Goal: Transaction & Acquisition: Purchase product/service

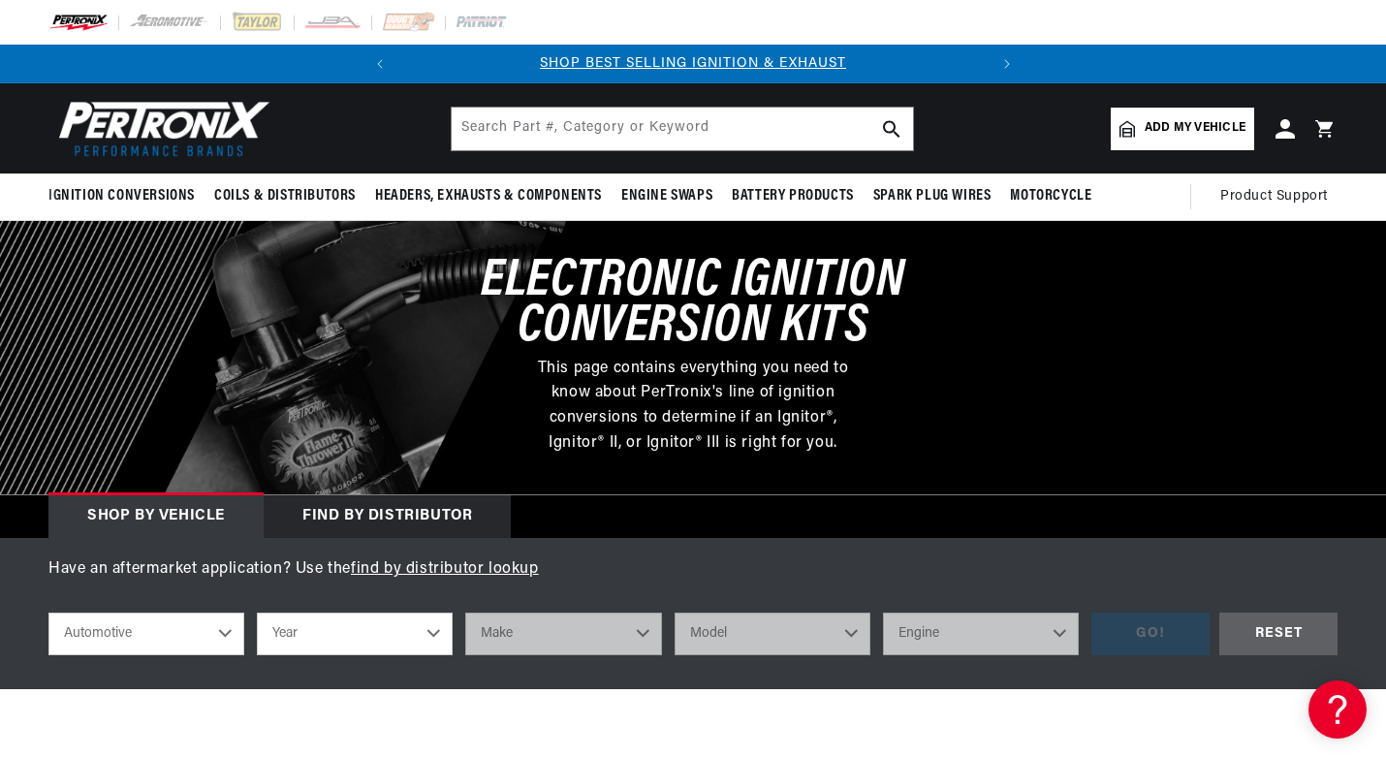
click at [227, 633] on select "Automotive Agricultural Industrial Marine Motorcycle" at bounding box center [146, 634] width 196 height 43
click at [48, 613] on select "Automotive Agricultural Industrial Marine Motorcycle" at bounding box center [146, 634] width 196 height 43
select select "Industrial"
click at [431, 630] on select "Year 1990 1986 1984 1983 1982 1981 1980 1979 1978 1977 1976 1975 1974 1973 1972…" at bounding box center [355, 634] width 196 height 43
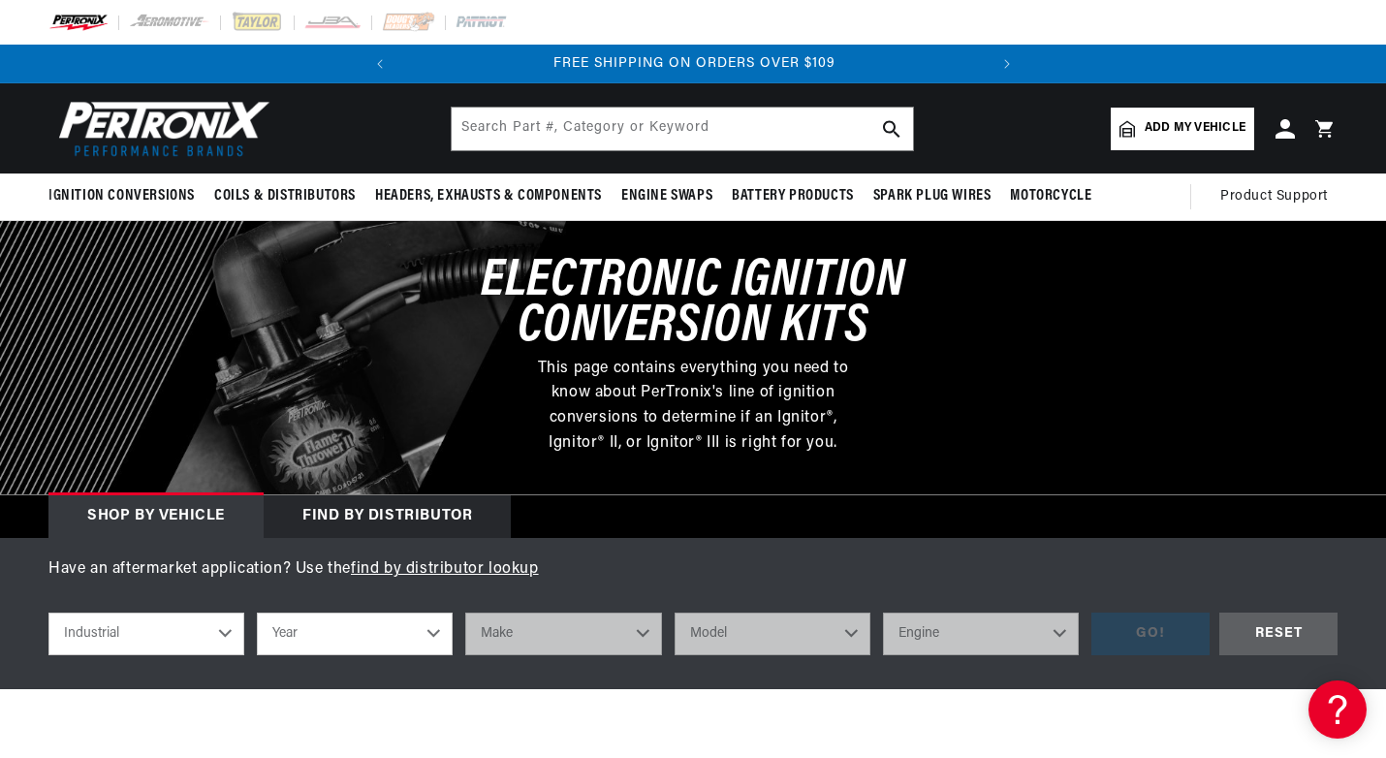
scroll to position [0, 0]
select select "1986"
click at [257, 613] on select "Year 1990 1986 1984 1983 1982 1981 1980 1979 1978 1977 1976 1975 1974 1973 1972…" at bounding box center [355, 634] width 196 height 43
select select "1986"
click at [643, 633] on select "Make Ford" at bounding box center [563, 634] width 196 height 43
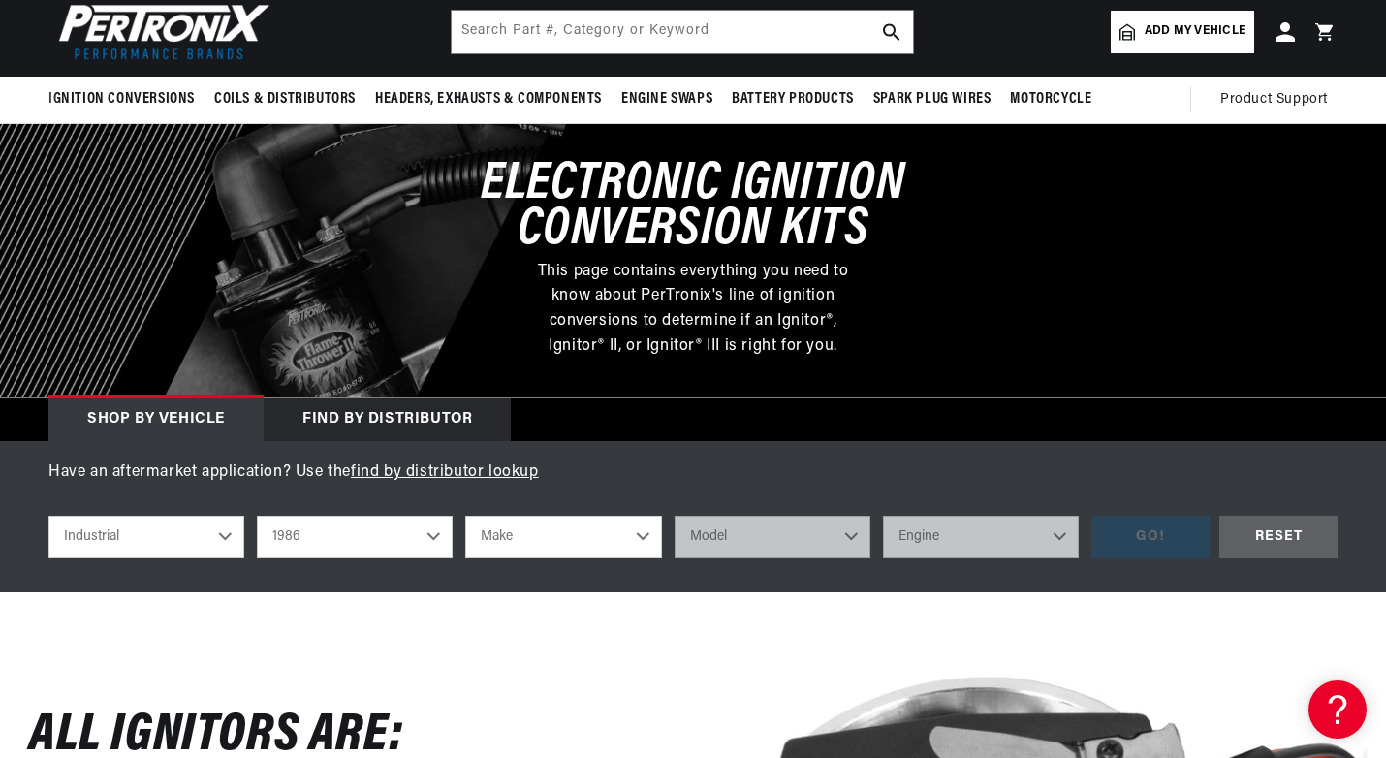
scroll to position [194, 0]
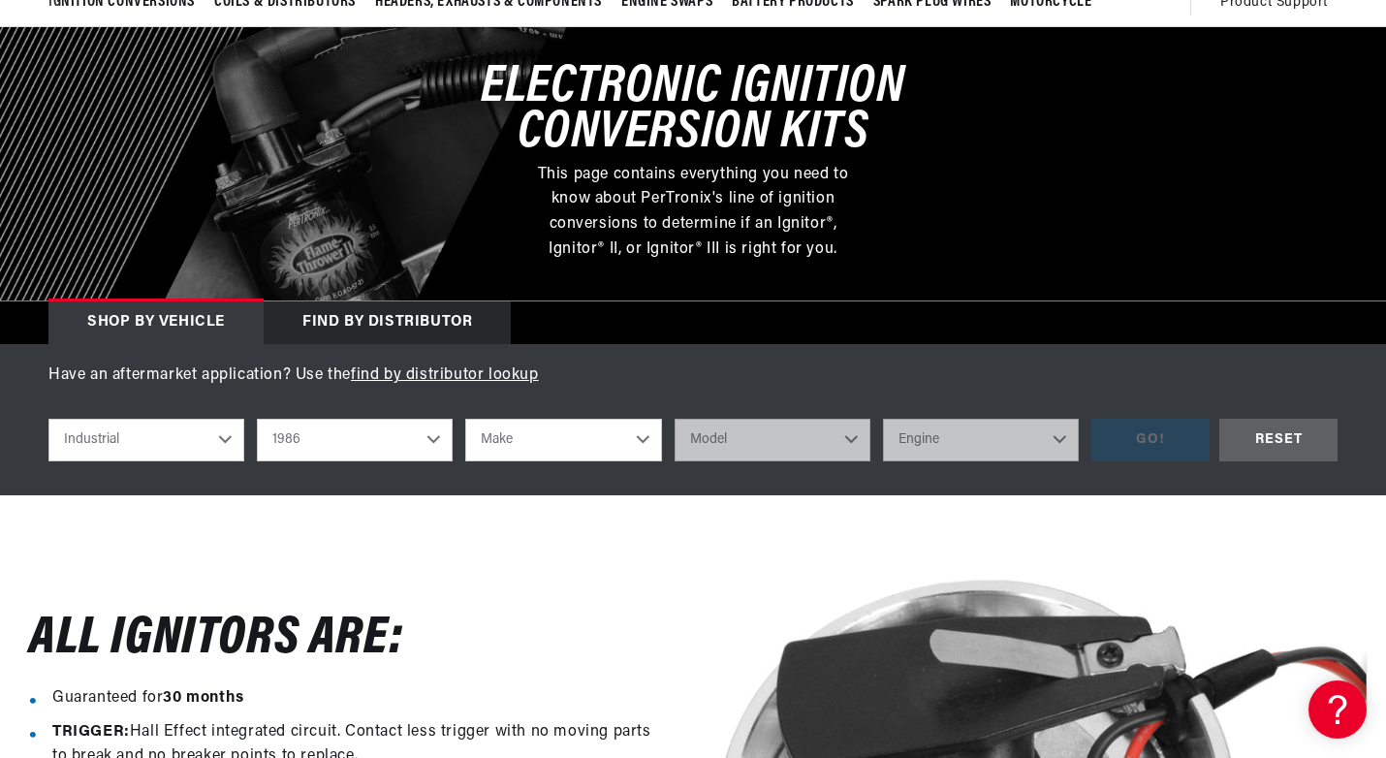
click at [646, 433] on select "Make Ford" at bounding box center [563, 440] width 196 height 43
select select "Ford"
click at [465, 419] on select "Make Ford" at bounding box center [563, 440] width 196 height 43
select select "Ford"
click at [850, 436] on select "Model 460 engine" at bounding box center [773, 440] width 196 height 43
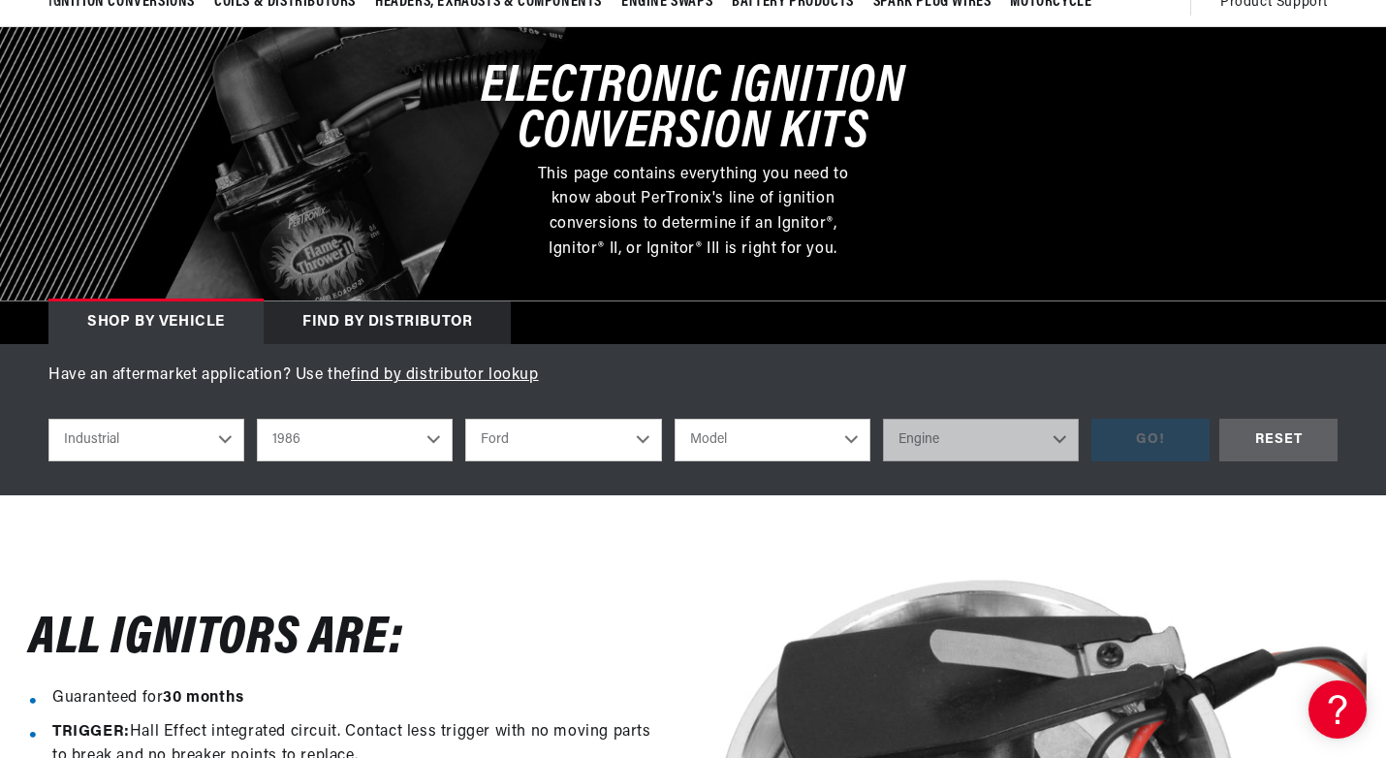
scroll to position [0, 588]
select select "460-engine"
click at [675, 419] on select "Model 460 engine" at bounding box center [773, 440] width 196 height 43
select select "460-engine"
click at [1058, 443] on select "Engine 8" at bounding box center [981, 440] width 196 height 43
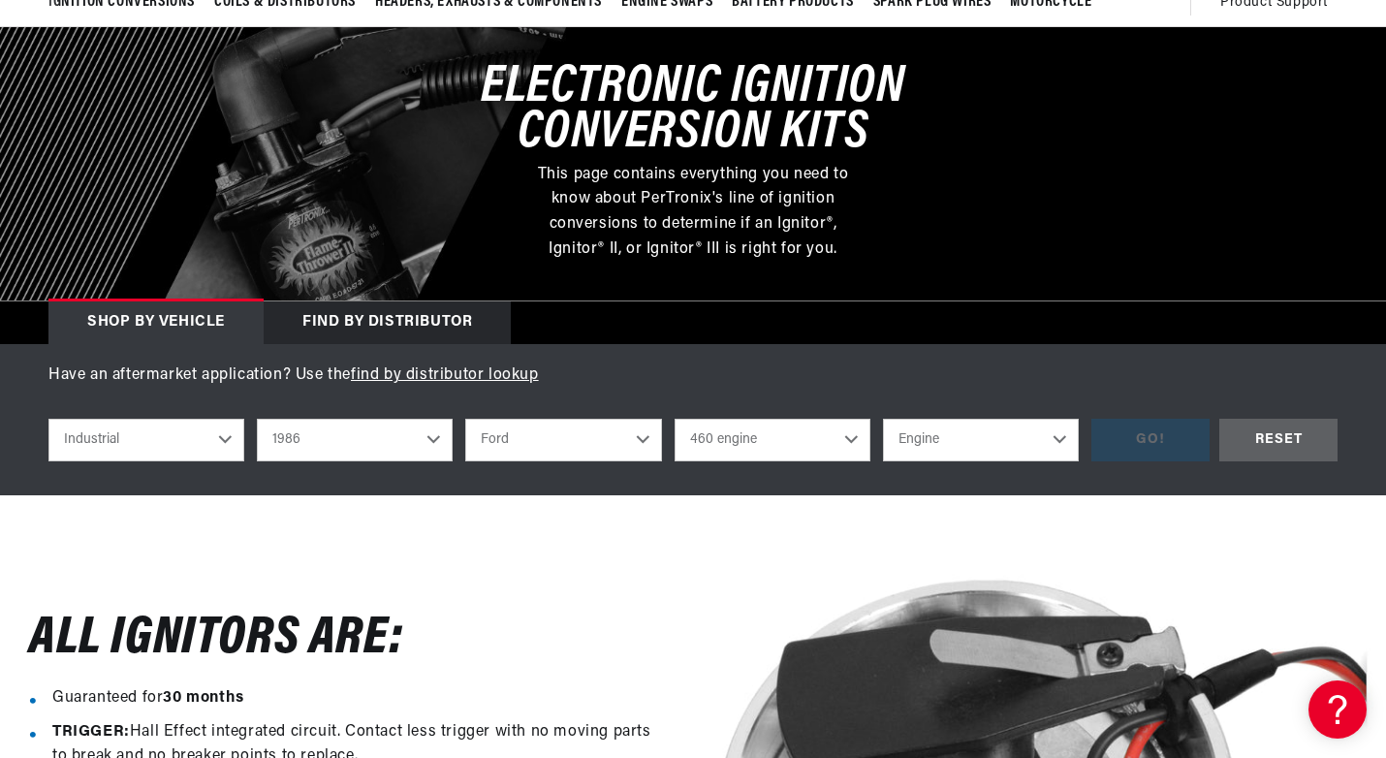
select select "8"
click at [883, 419] on select "Engine 8" at bounding box center [981, 440] width 196 height 43
select select "8"
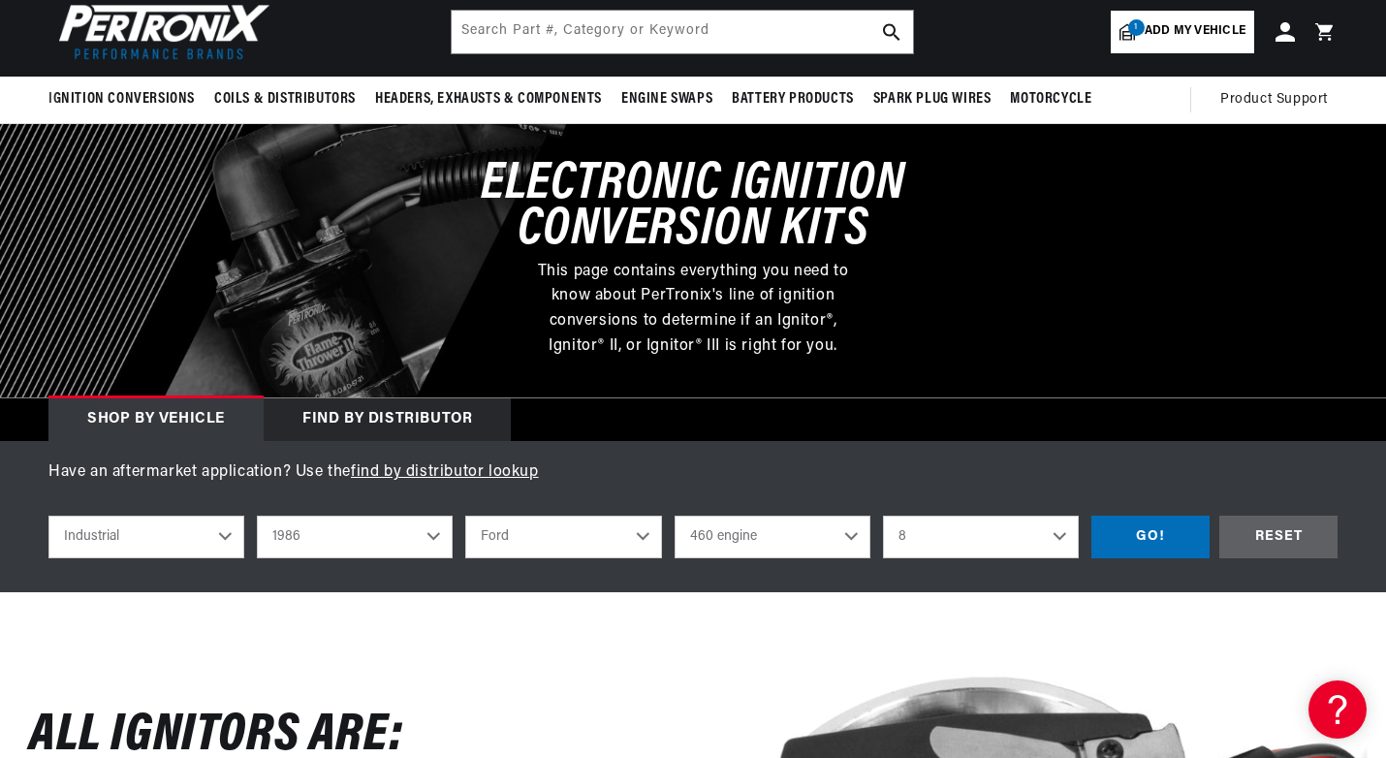
scroll to position [0, 0]
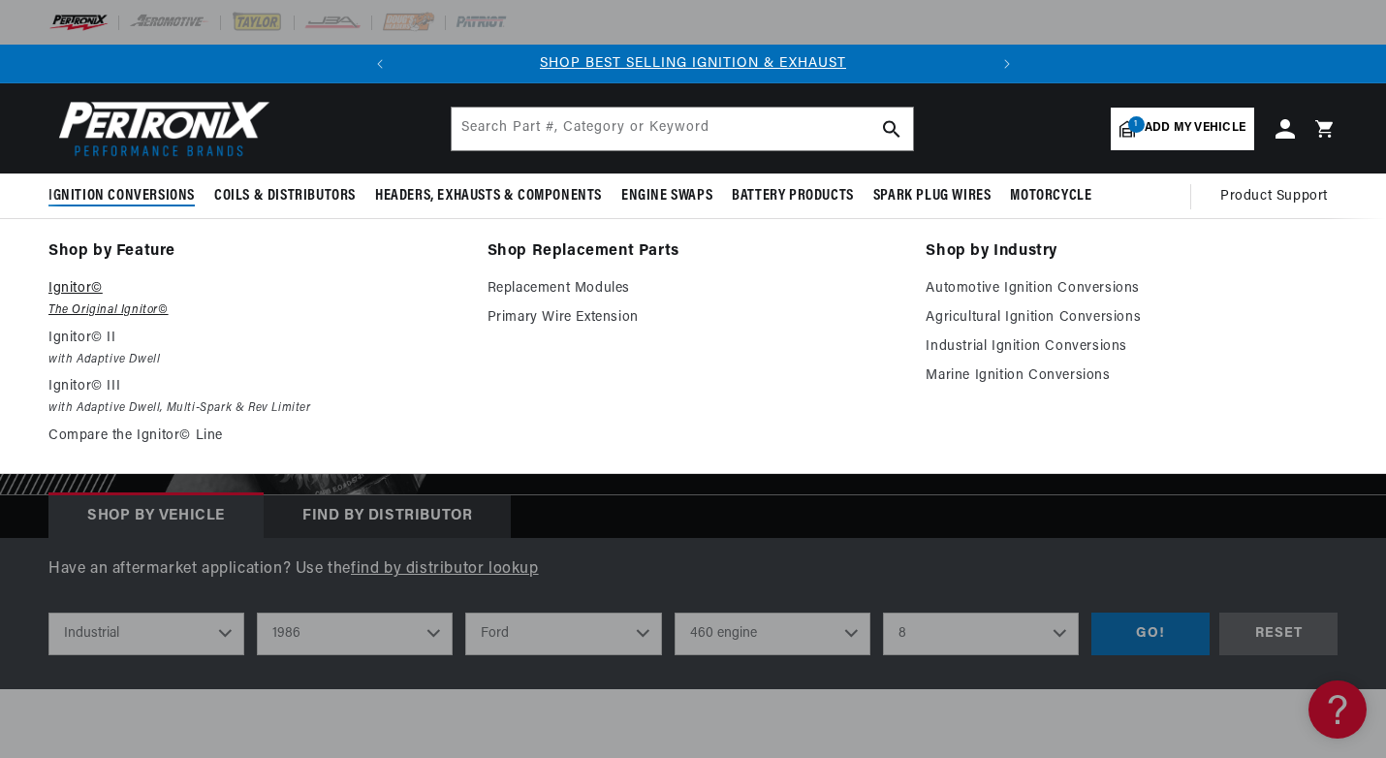
click at [80, 300] on p "Ignitor©" at bounding box center [254, 288] width 412 height 23
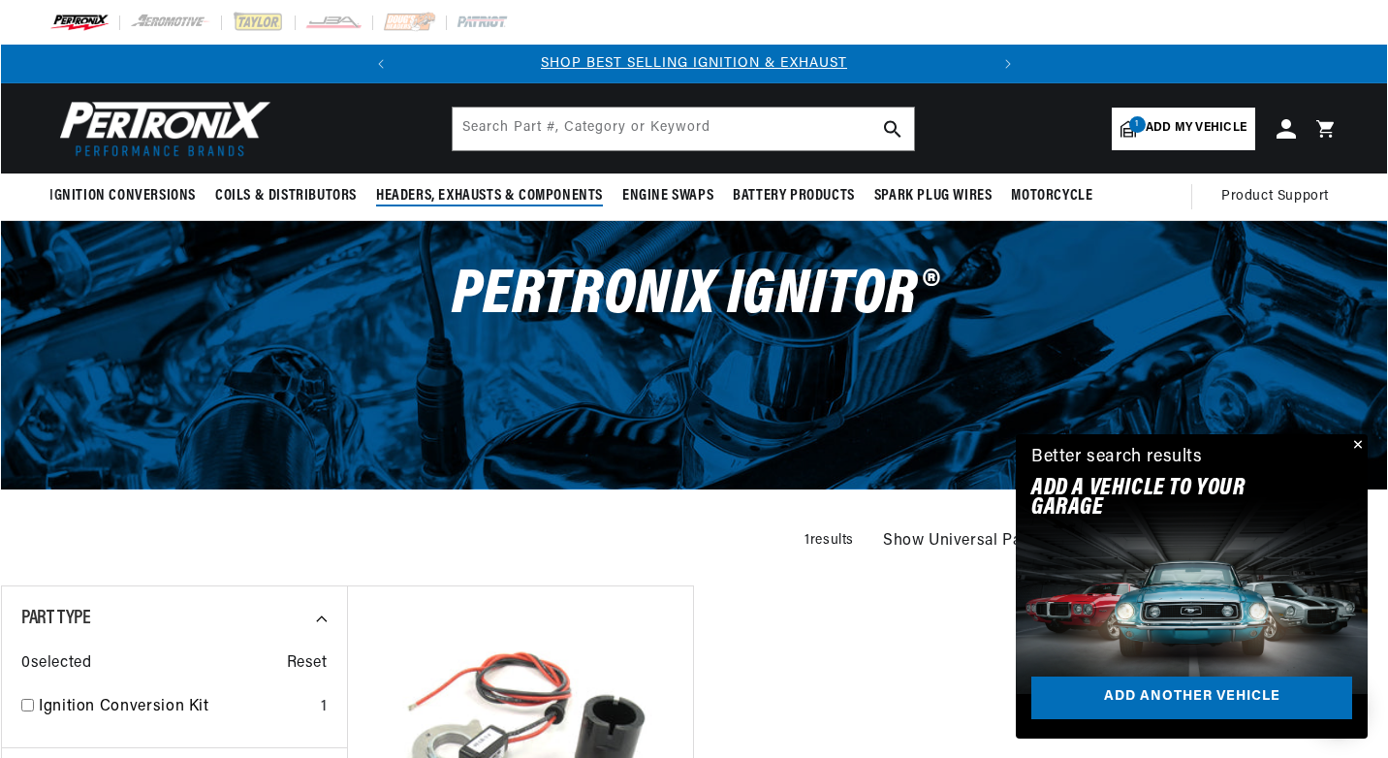
scroll to position [0, 588]
